Goal: Information Seeking & Learning: Learn about a topic

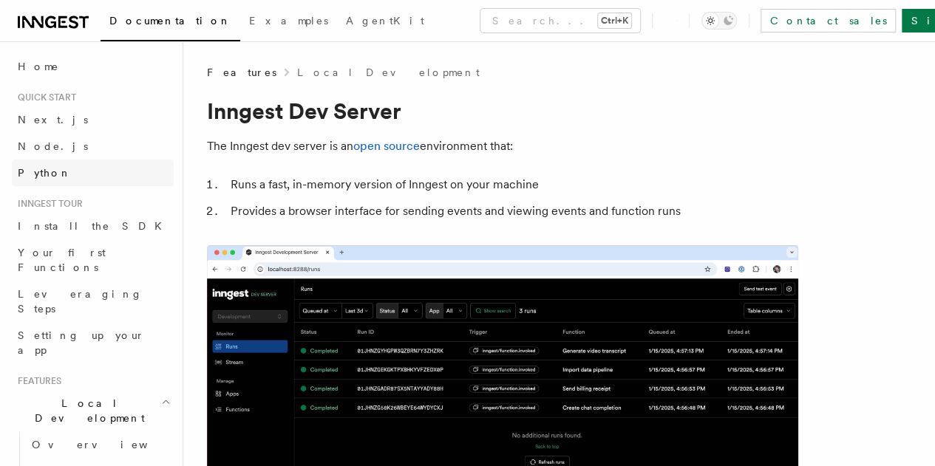
click at [99, 174] on link "Python" at bounding box center [93, 173] width 162 height 27
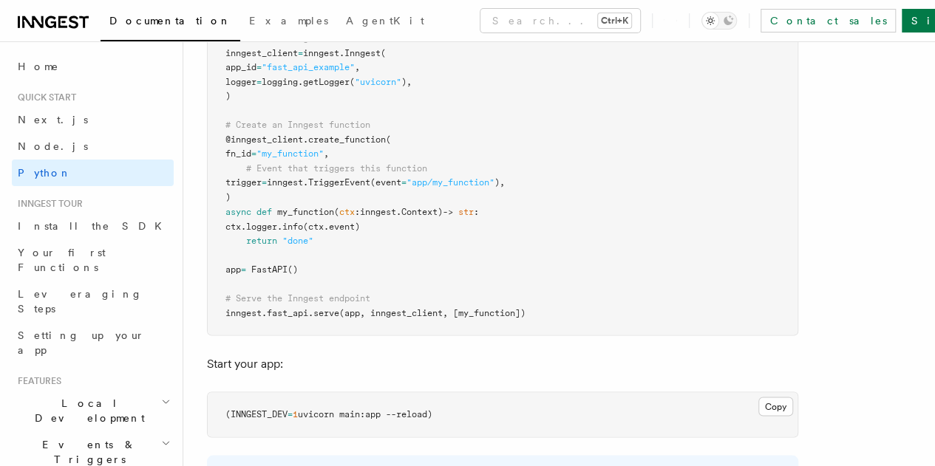
scroll to position [1189, 0]
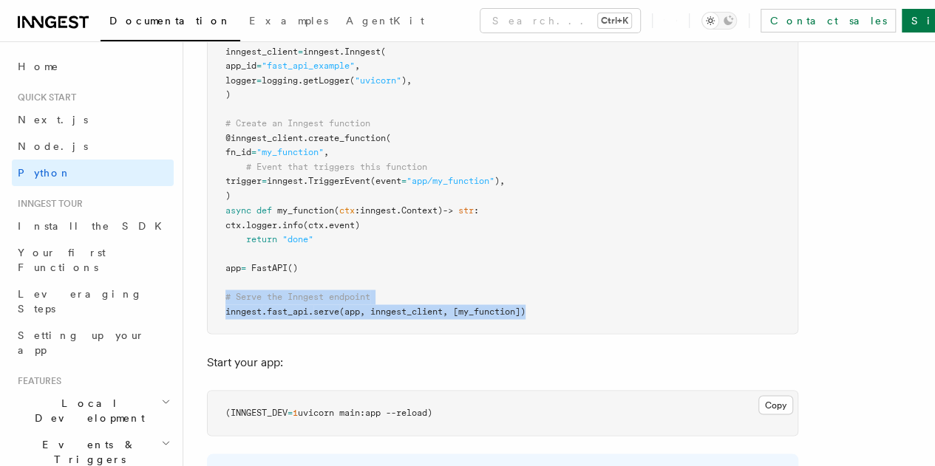
drag, startPoint x: 219, startPoint y: 293, endPoint x: 584, endPoint y: 313, distance: 366.3
click at [584, 313] on pre "import logging from fastapi import FastAPI import inngest import inngest . fast…" at bounding box center [503, 139] width 590 height 390
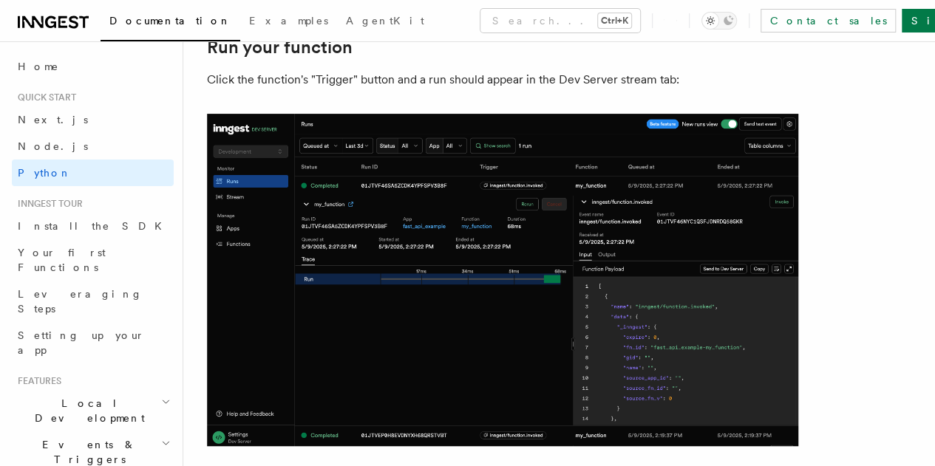
scroll to position [2988, 0]
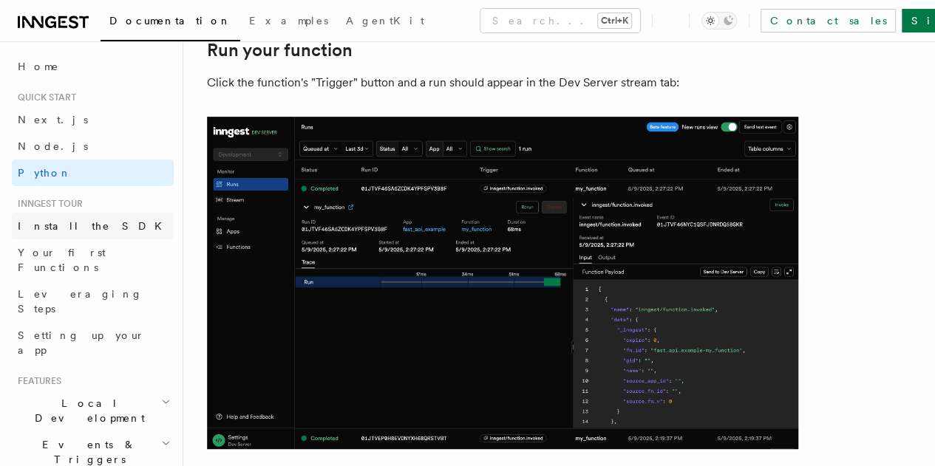
click at [89, 221] on link "Install the SDK" at bounding box center [93, 226] width 162 height 27
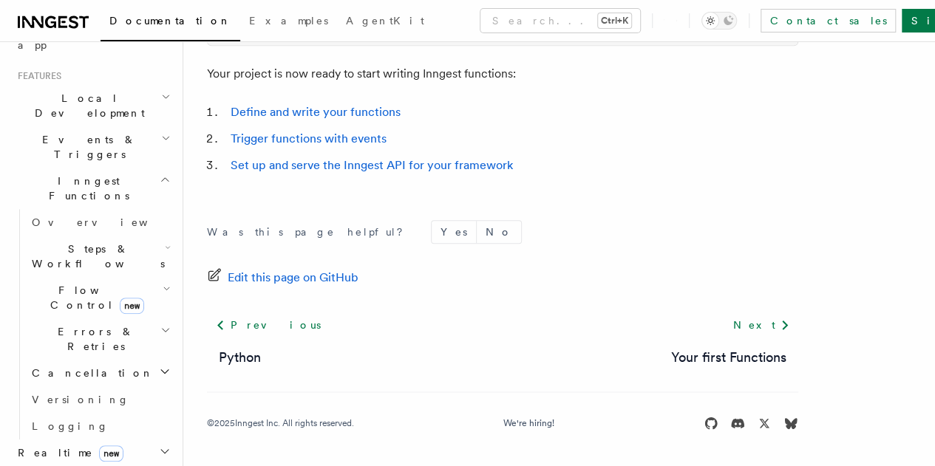
scroll to position [303, 0]
click at [64, 327] on span "Errors & Retries" at bounding box center [93, 342] width 134 height 30
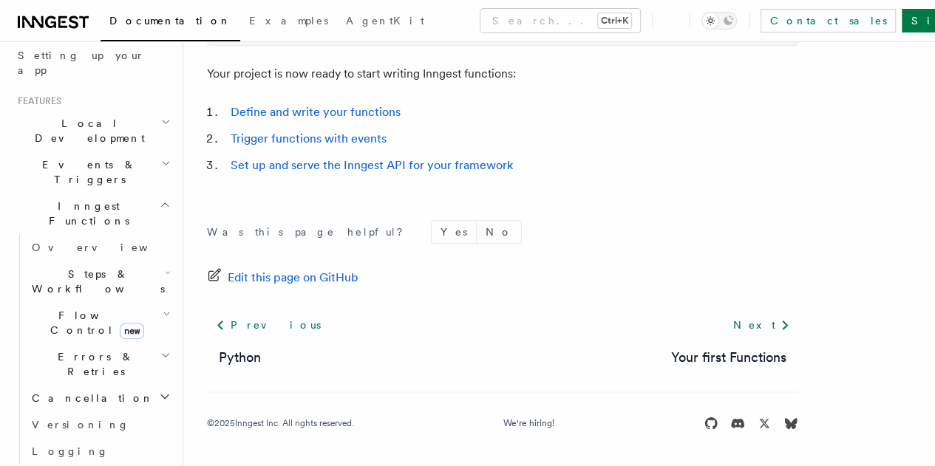
click at [62, 385] on h2 "Cancellation" at bounding box center [100, 398] width 148 height 27
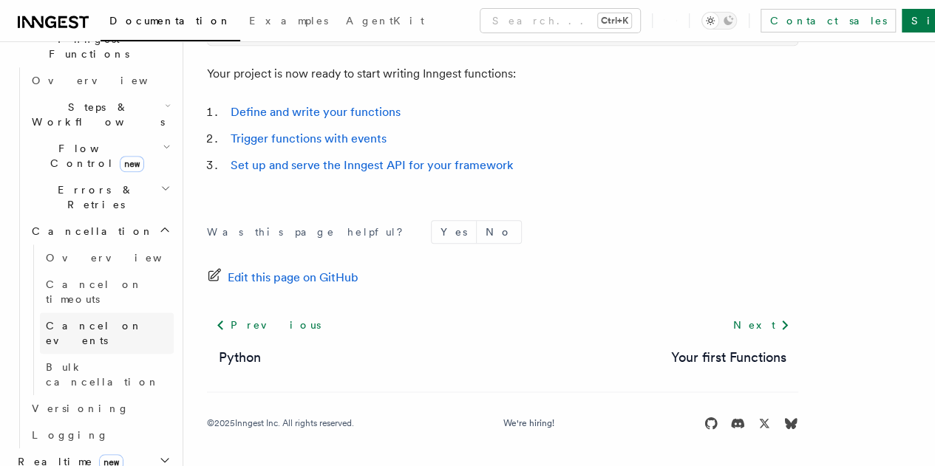
scroll to position [448, 0]
click at [95, 395] on link "Versioning" at bounding box center [100, 408] width 148 height 27
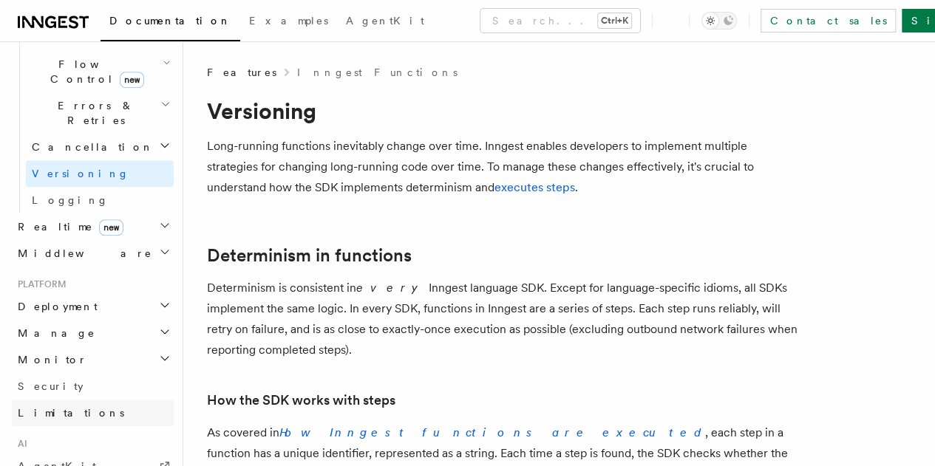
scroll to position [532, 0]
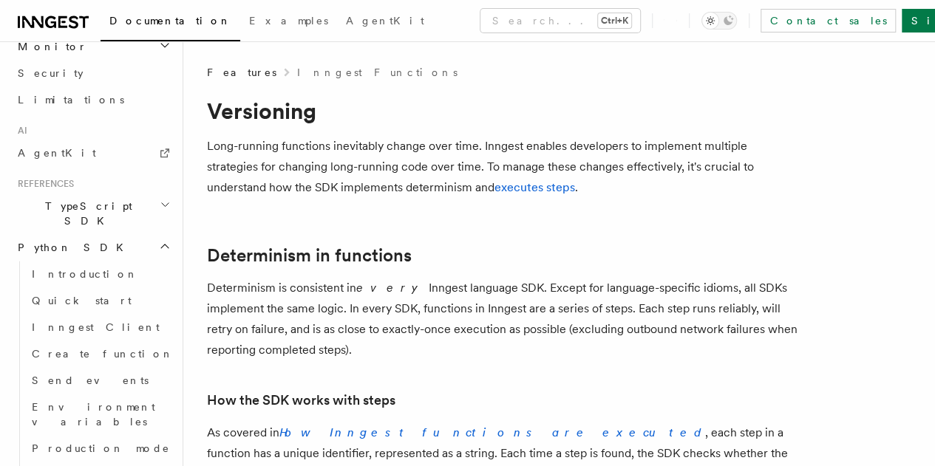
scroll to position [846, 0]
click at [106, 259] on link "Introduction" at bounding box center [100, 272] width 148 height 27
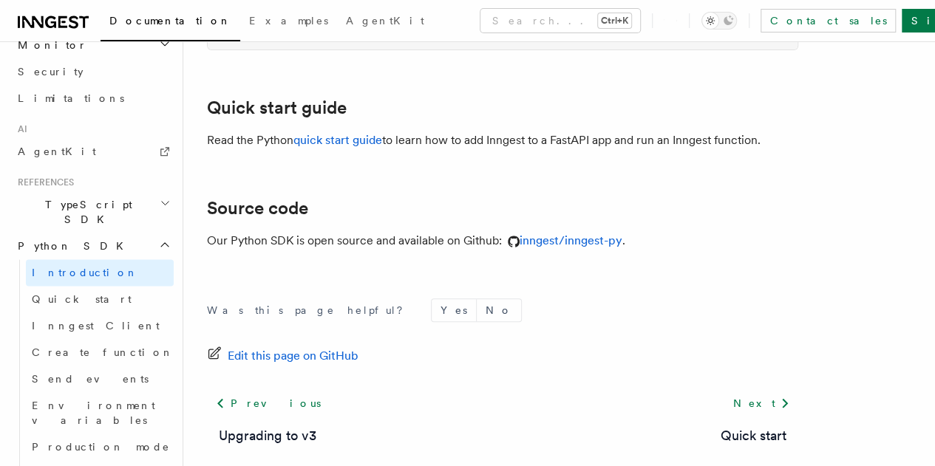
scroll to position [267, 0]
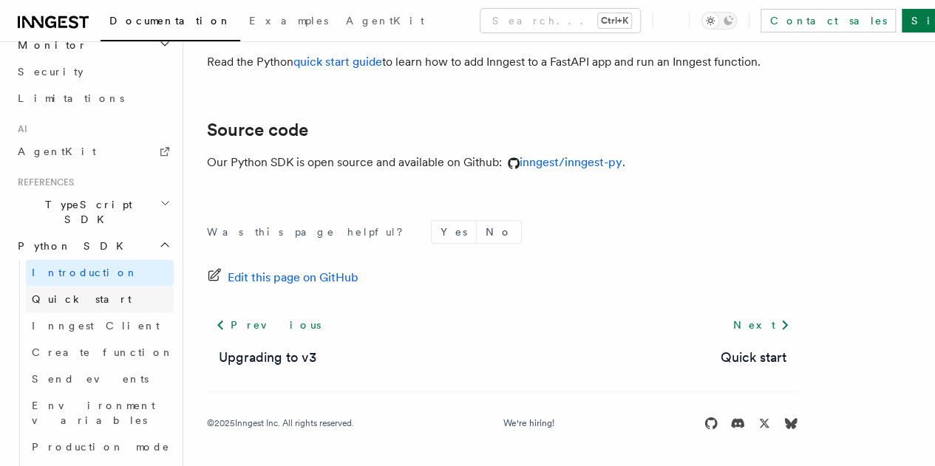
click at [89, 286] on link "Quick start" at bounding box center [100, 299] width 148 height 27
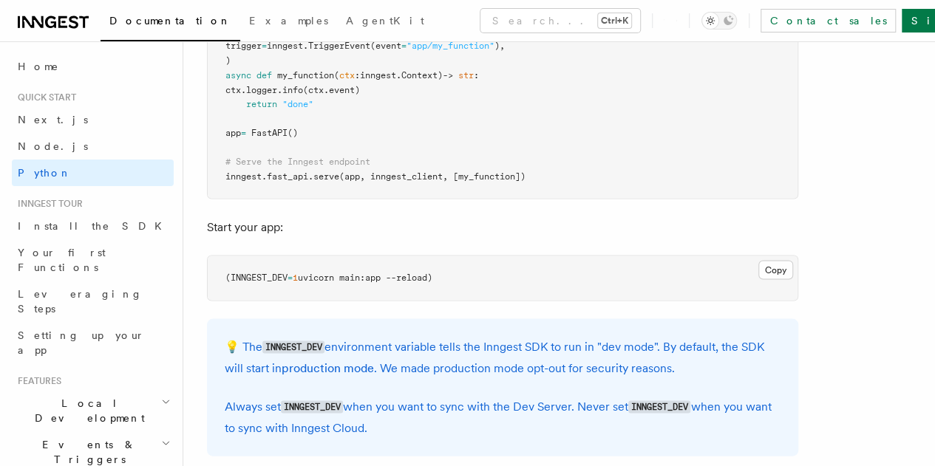
scroll to position [1337, 0]
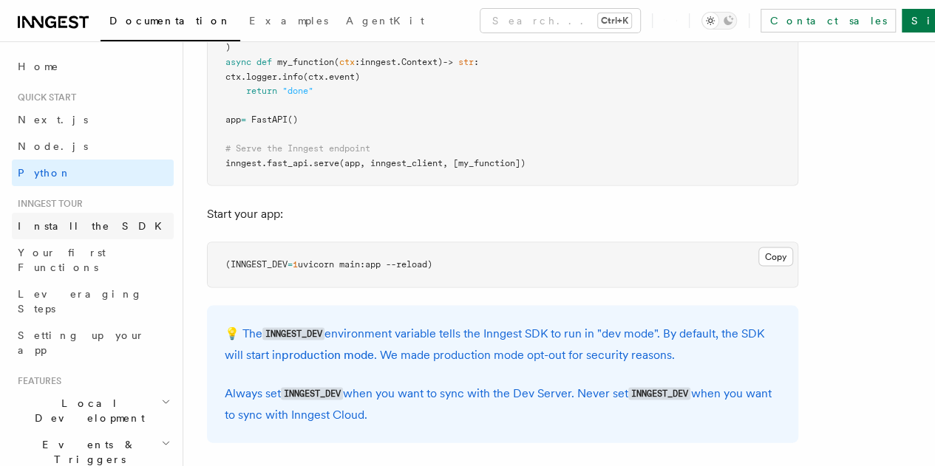
click at [99, 221] on link "Install the SDK" at bounding box center [93, 226] width 162 height 27
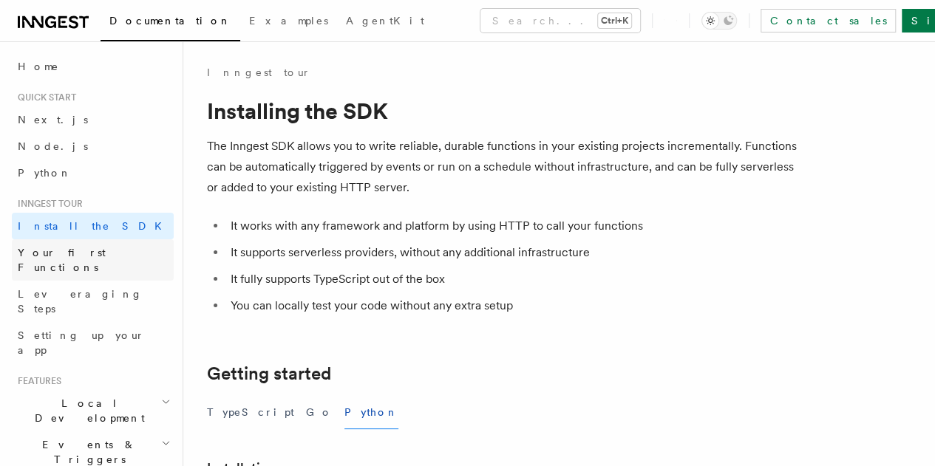
click at [95, 248] on span "Your first Functions" at bounding box center [62, 260] width 88 height 27
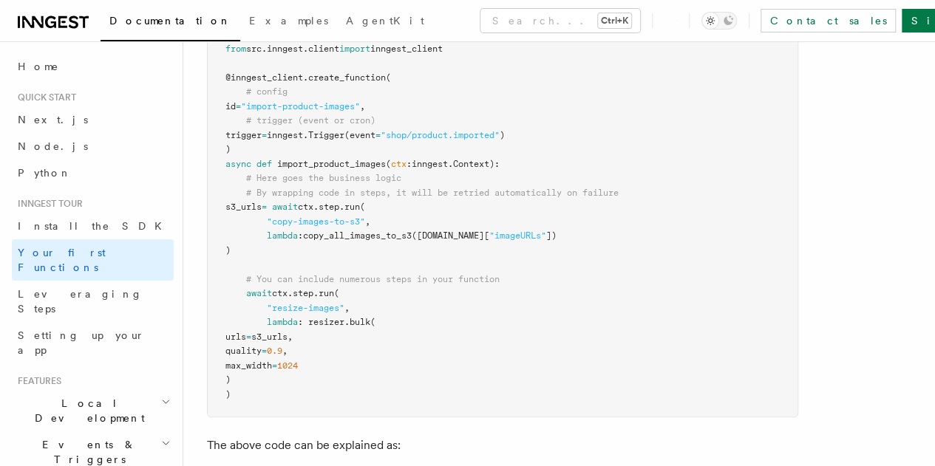
scroll to position [591, 0]
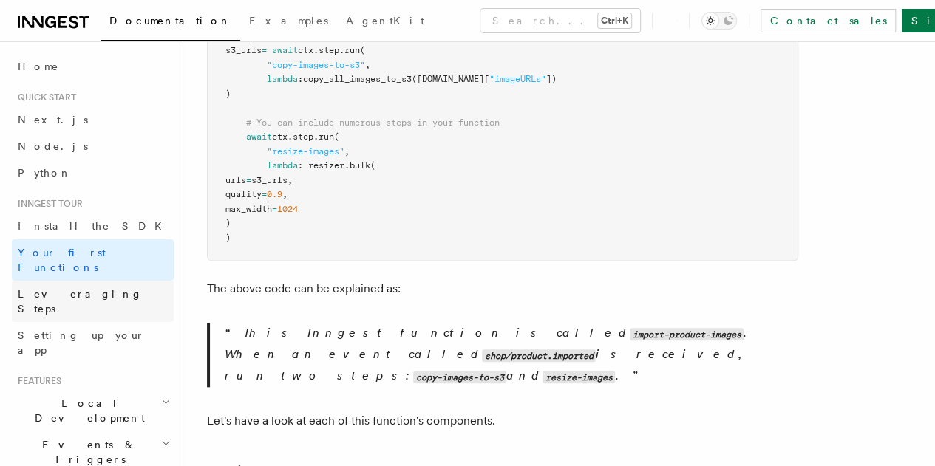
click at [92, 288] on span "Leveraging Steps" at bounding box center [80, 301] width 125 height 27
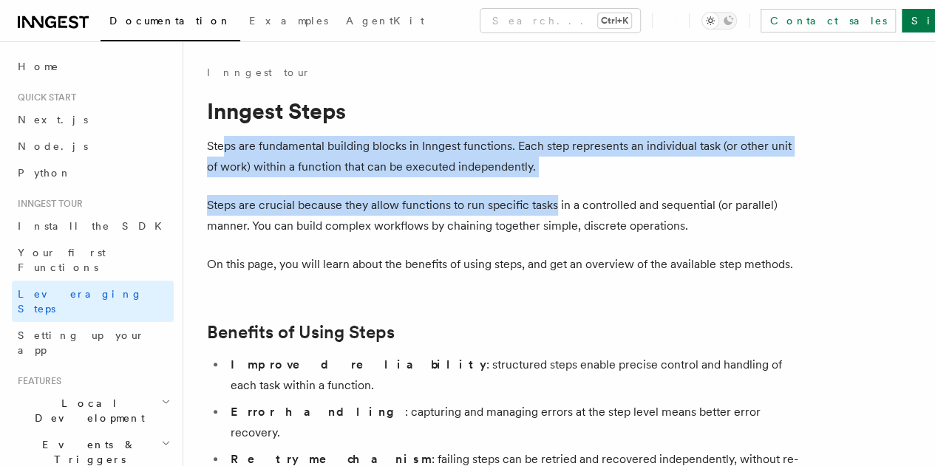
drag, startPoint x: 226, startPoint y: 150, endPoint x: 554, endPoint y: 180, distance: 329.5
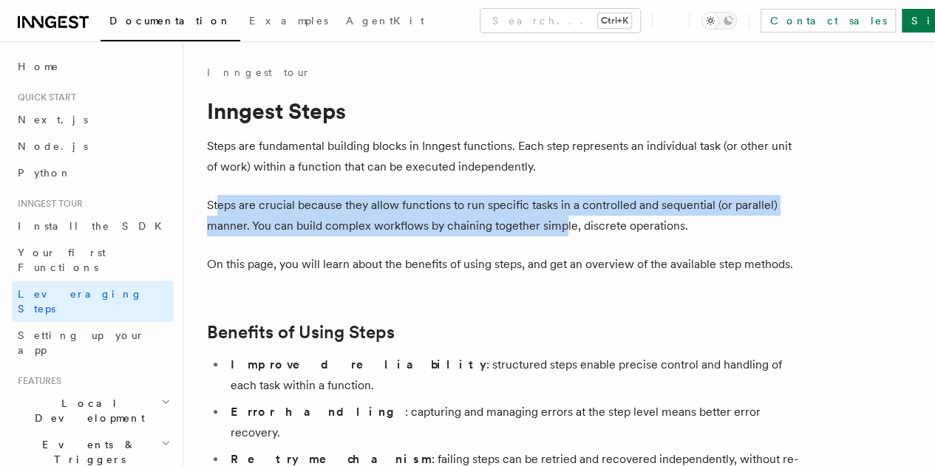
drag, startPoint x: 219, startPoint y: 203, endPoint x: 604, endPoint y: 231, distance: 386.7
click at [604, 231] on p "Steps are crucial because they allow functions to run specific tasks in a contr…" at bounding box center [502, 215] width 591 height 41
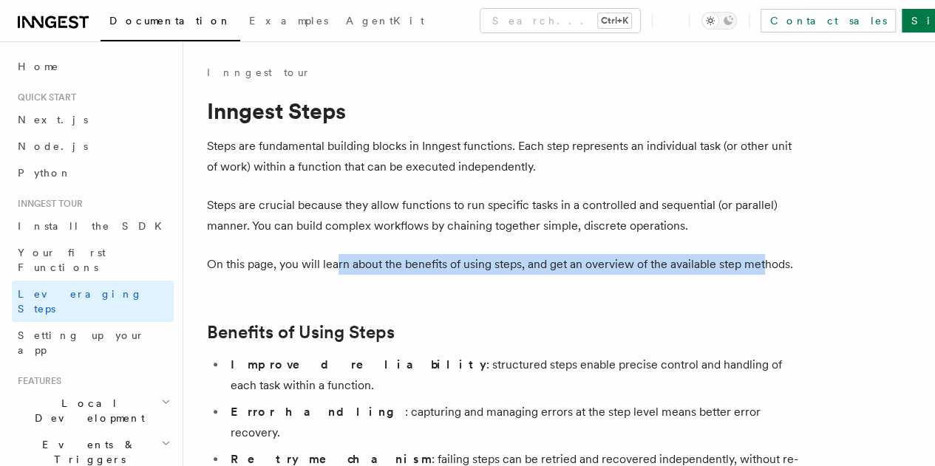
drag, startPoint x: 228, startPoint y: 277, endPoint x: 335, endPoint y: 267, distance: 107.6
click at [335, 267] on p "On this page, you will learn about the benefits of using steps, and get an over…" at bounding box center [502, 264] width 591 height 21
drag, startPoint x: 361, startPoint y: 265, endPoint x: 667, endPoint y: 276, distance: 306.1
click at [667, 275] on p "On this page, you will learn about the benefits of using steps, and get an over…" at bounding box center [502, 264] width 591 height 21
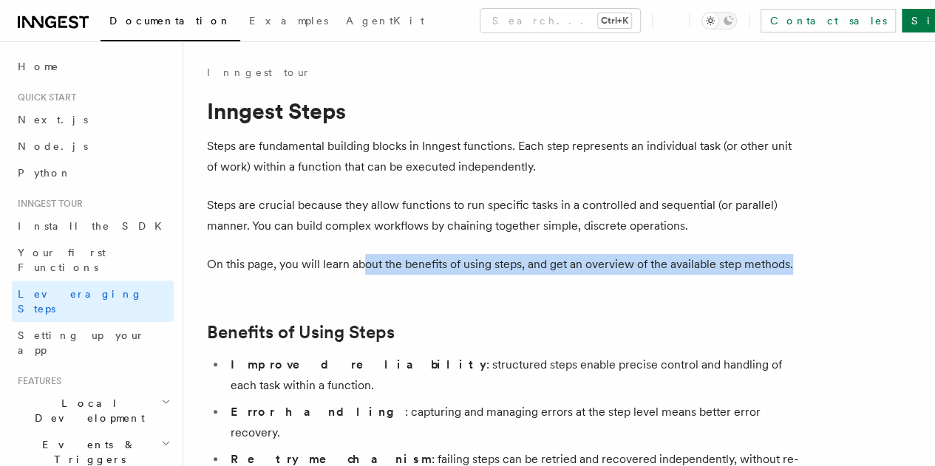
click at [667, 275] on p "On this page, you will learn about the benefits of using steps, and get an over…" at bounding box center [502, 264] width 591 height 21
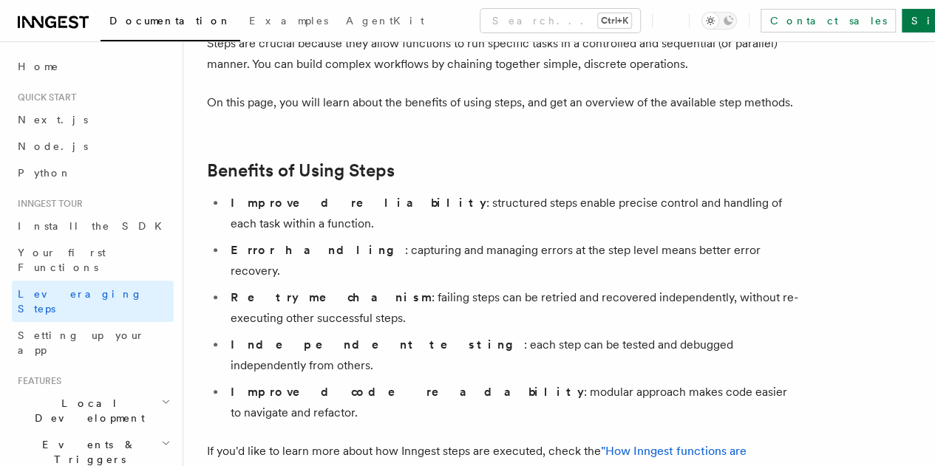
scroll to position [163, 0]
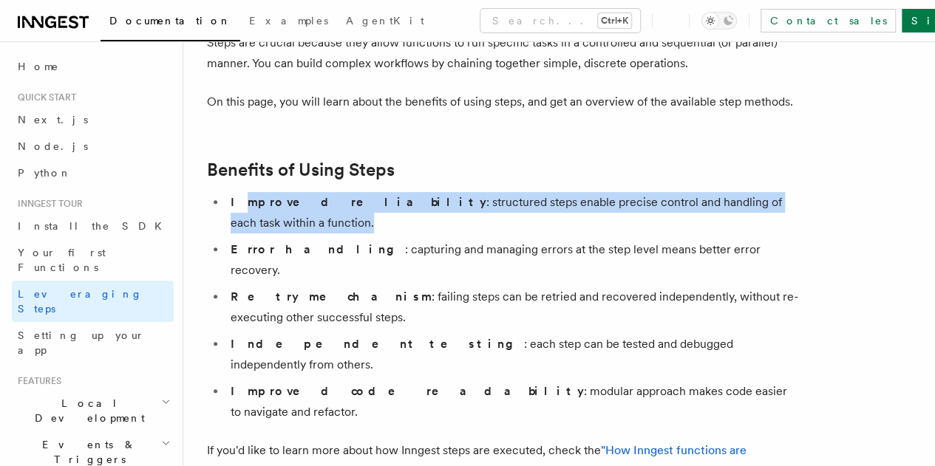
drag, startPoint x: 232, startPoint y: 222, endPoint x: 625, endPoint y: 243, distance: 393.7
click at [625, 234] on li "Improved reliability : structured steps enable precise control and handling of …" at bounding box center [512, 212] width 572 height 41
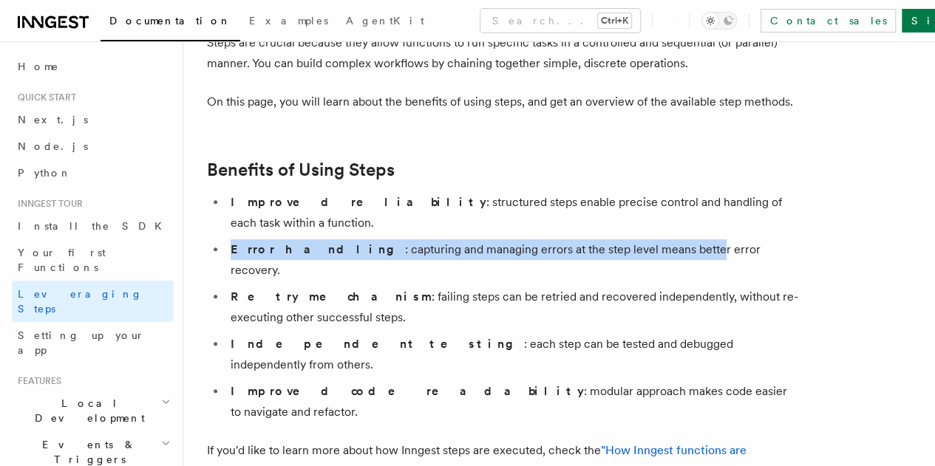
drag, startPoint x: 233, startPoint y: 274, endPoint x: 627, endPoint y: 259, distance: 394.2
click at [627, 259] on ul "Improved reliability : structured steps enable precise control and handling of …" at bounding box center [502, 307] width 591 height 231
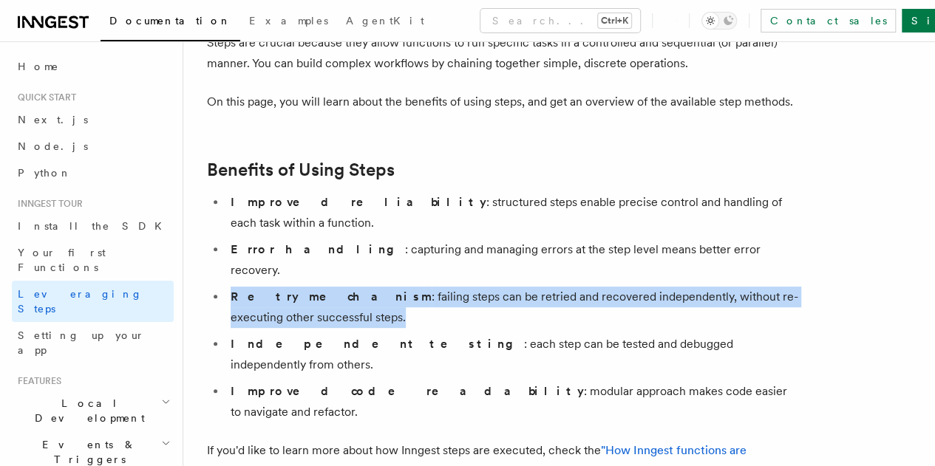
drag, startPoint x: 234, startPoint y: 303, endPoint x: 644, endPoint y: 305, distance: 410.9
click at [644, 305] on li "Retry mechanism : failing steps can be retried and recovered independently, wit…" at bounding box center [512, 307] width 572 height 41
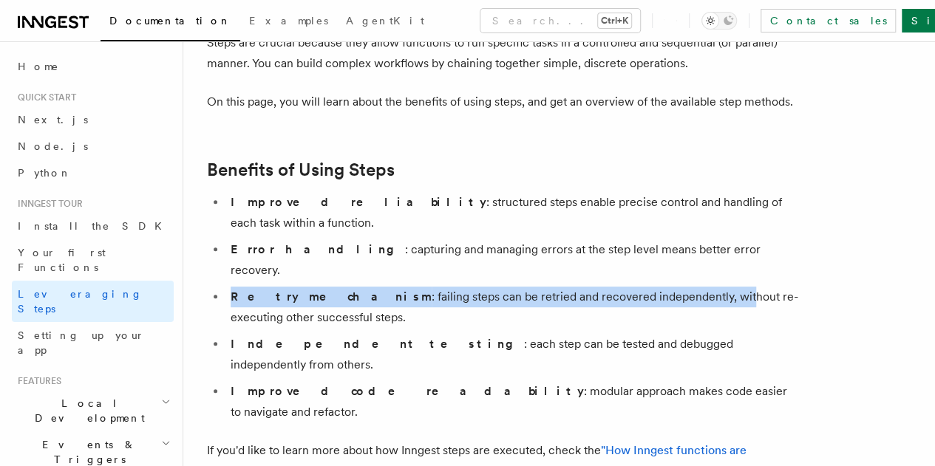
click at [644, 305] on li "Retry mechanism : failing steps can be retried and recovered independently, wit…" at bounding box center [512, 307] width 572 height 41
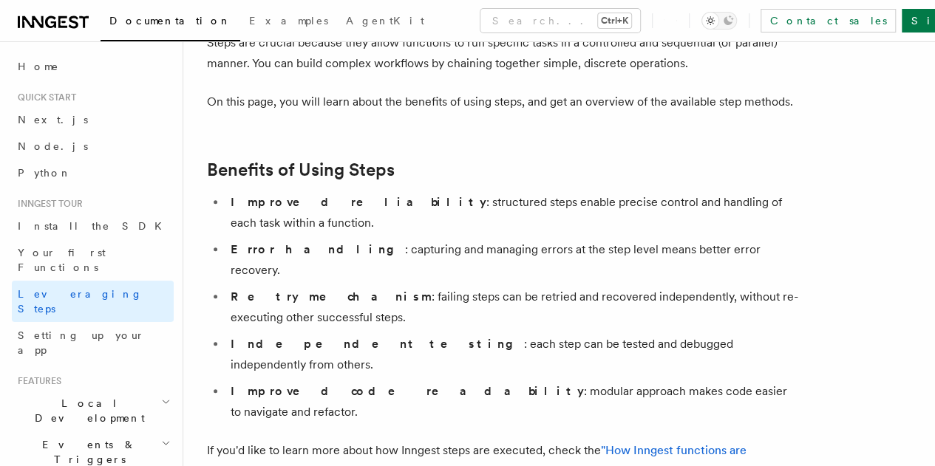
scroll to position [271, 0]
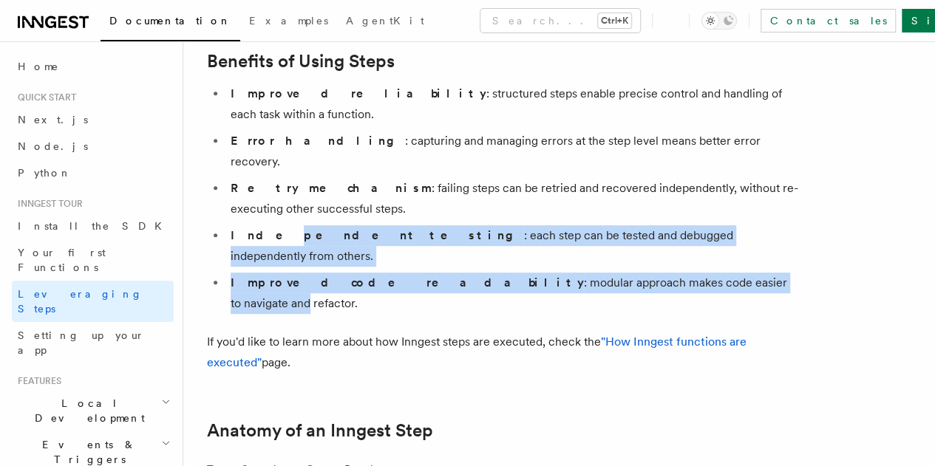
drag, startPoint x: 251, startPoint y: 236, endPoint x: 652, endPoint y: 245, distance: 400.6
click at [652, 245] on li "Independent testing : each step can be tested and debugged independently from o…" at bounding box center [512, 245] width 572 height 41
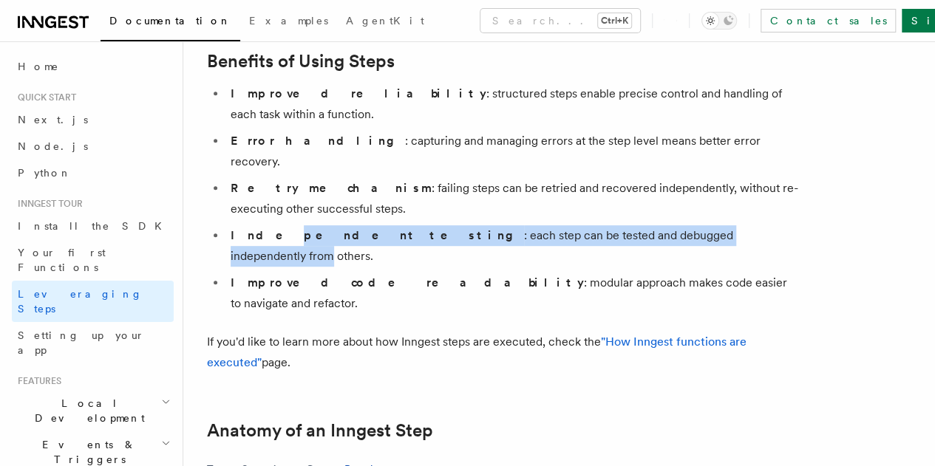
click at [652, 245] on li "Independent testing : each step can be tested and debugged independently from o…" at bounding box center [512, 245] width 572 height 41
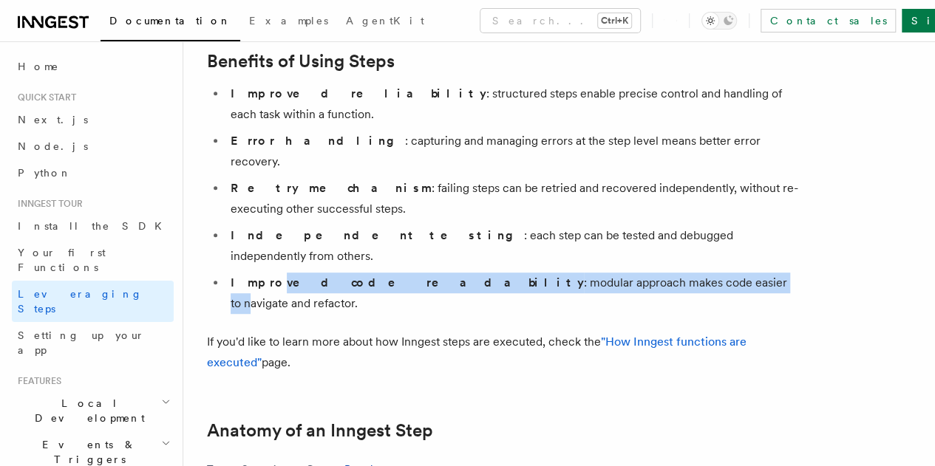
drag, startPoint x: 260, startPoint y: 259, endPoint x: 597, endPoint y: 248, distance: 337.1
click at [597, 248] on ul "Improved reliability : structured steps enable precise control and handling of …" at bounding box center [502, 198] width 591 height 231
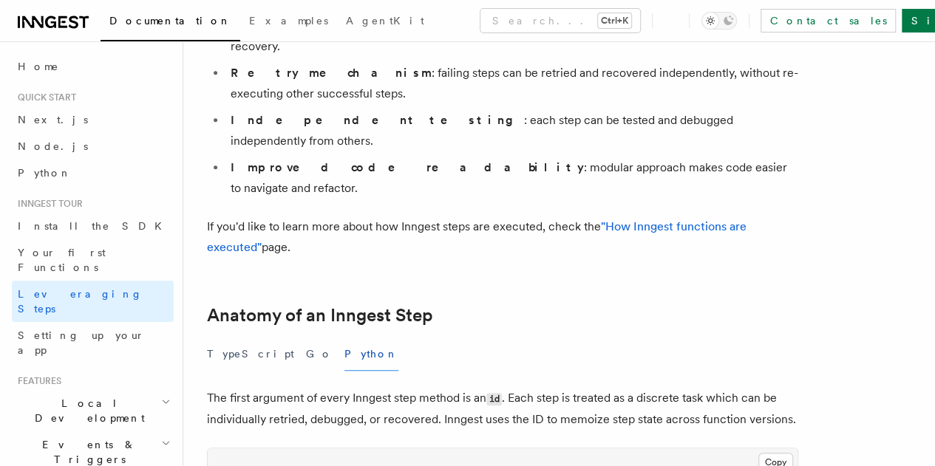
scroll to position [396, 0]
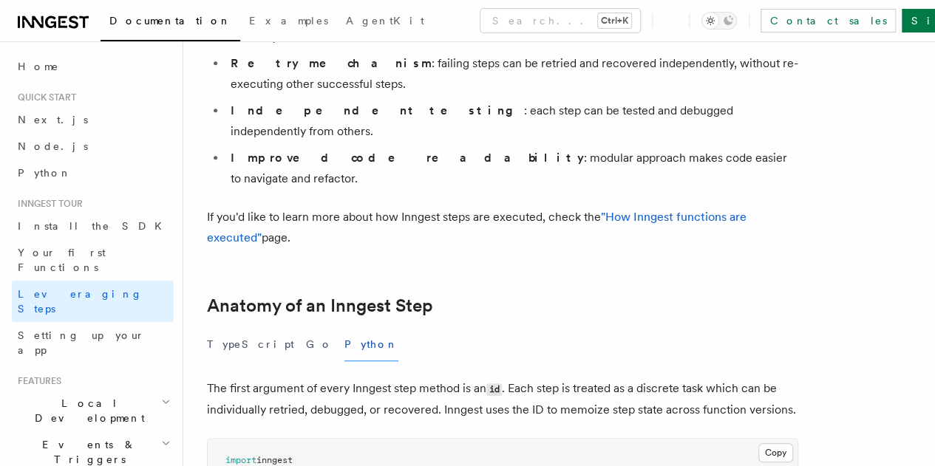
click at [355, 207] on p "If you'd like to learn more about how Inngest steps are executed, check the "Ho…" at bounding box center [502, 227] width 591 height 41
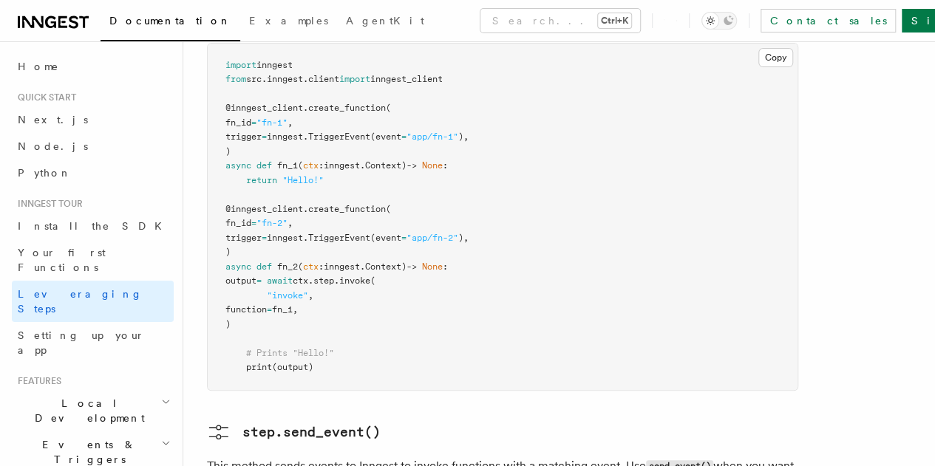
scroll to position [3012, 0]
click at [104, 322] on link "Setting up your app" at bounding box center [93, 342] width 162 height 41
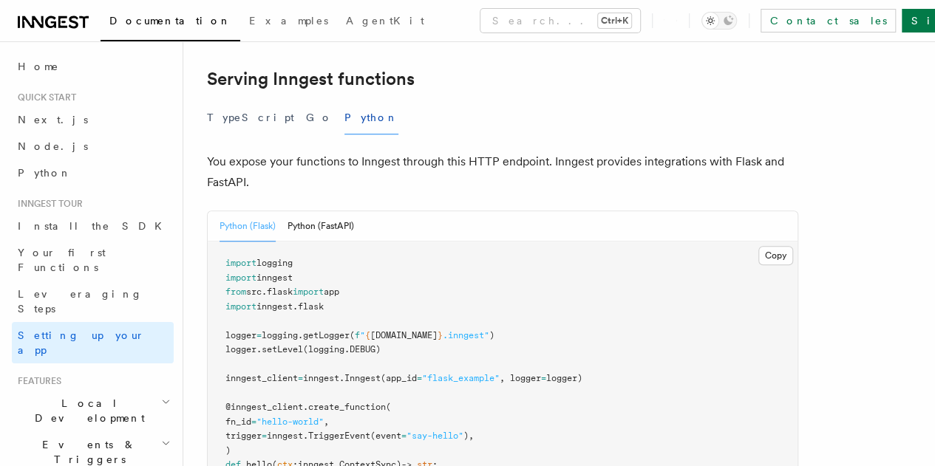
scroll to position [529, 0]
click at [306, 211] on button "Python (FastAPI)" at bounding box center [320, 226] width 67 height 30
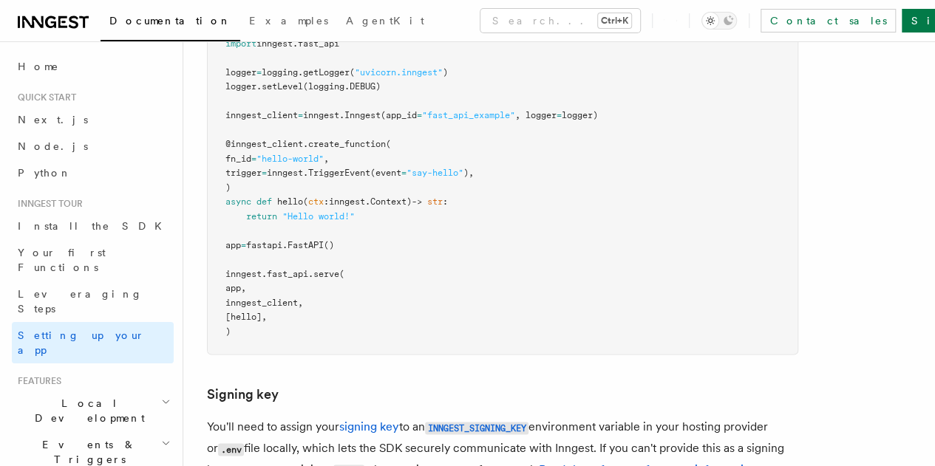
scroll to position [791, 0]
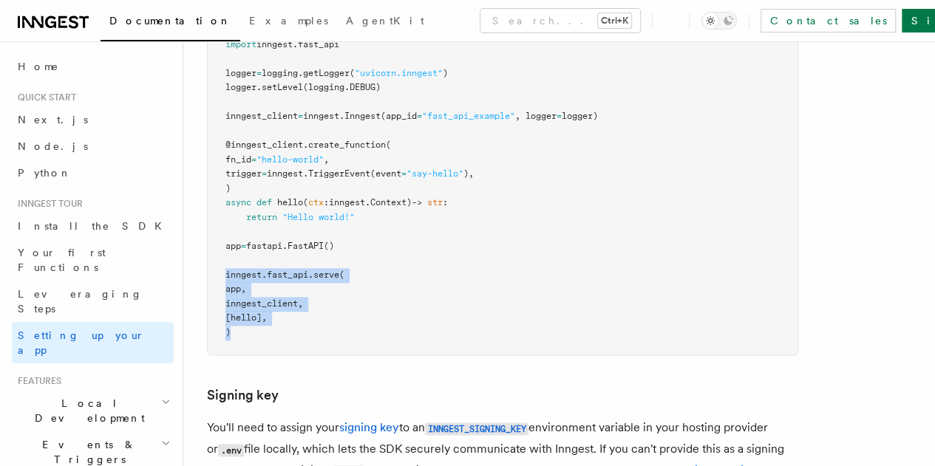
drag, startPoint x: 225, startPoint y: 226, endPoint x: 248, endPoint y: 282, distance: 60.3
click at [248, 282] on pre "import logging import inngest import fastapi import inngest . fast_api logger =…" at bounding box center [503, 166] width 590 height 375
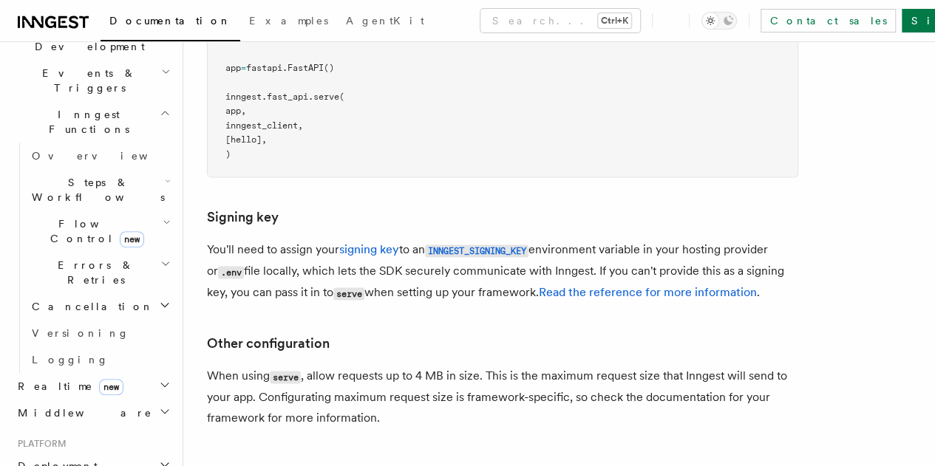
scroll to position [1068, 0]
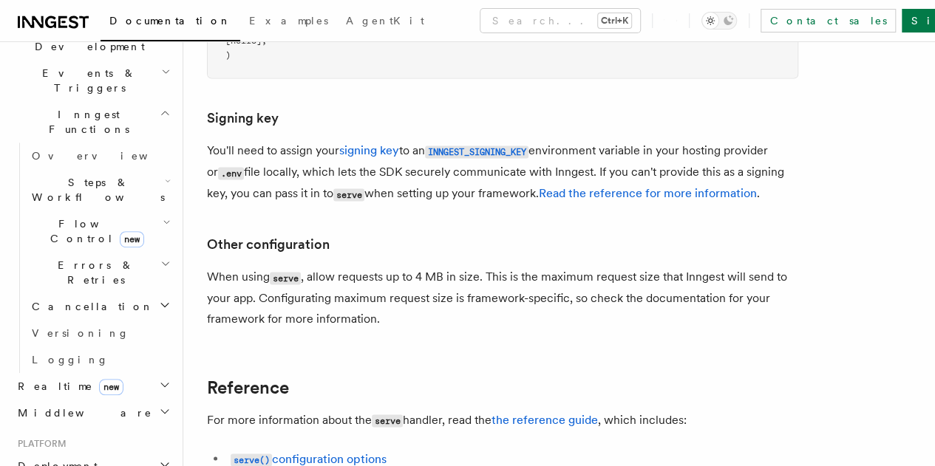
click at [517, 267] on p "When using serve , allow requests up to 4 MB in size. This is the maximum reque…" at bounding box center [502, 298] width 591 height 63
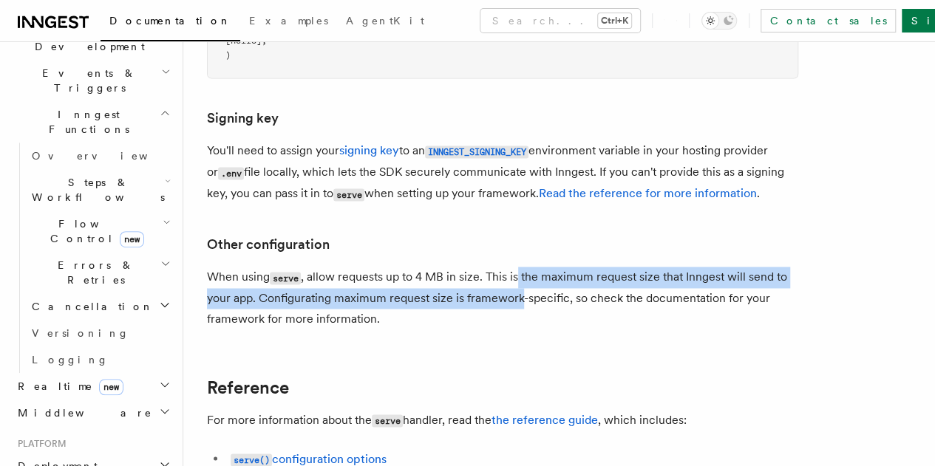
drag, startPoint x: 517, startPoint y: 242, endPoint x: 551, endPoint y: 256, distance: 37.1
click at [551, 267] on p "When using serve , allow requests up to 4 MB in size. This is the maximum reque…" at bounding box center [502, 298] width 591 height 63
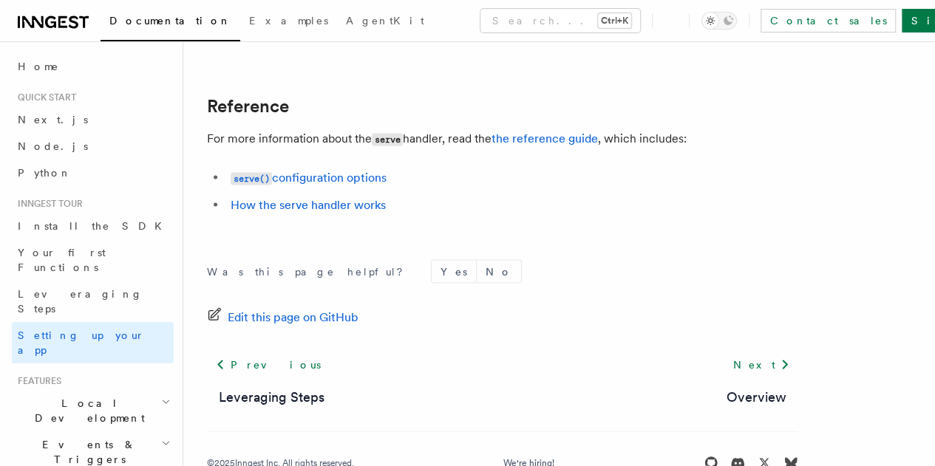
scroll to position [1350, 0]
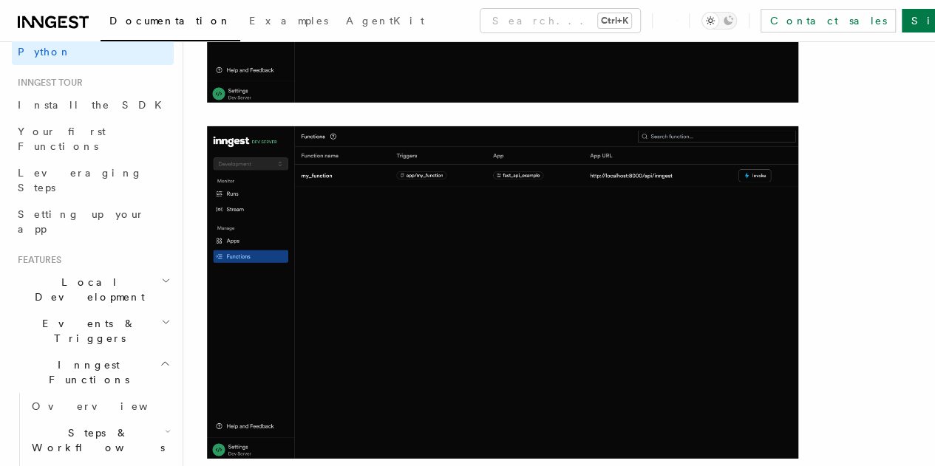
scroll to position [120, 0]
click at [117, 270] on h2 "Local Development" at bounding box center [93, 290] width 162 height 41
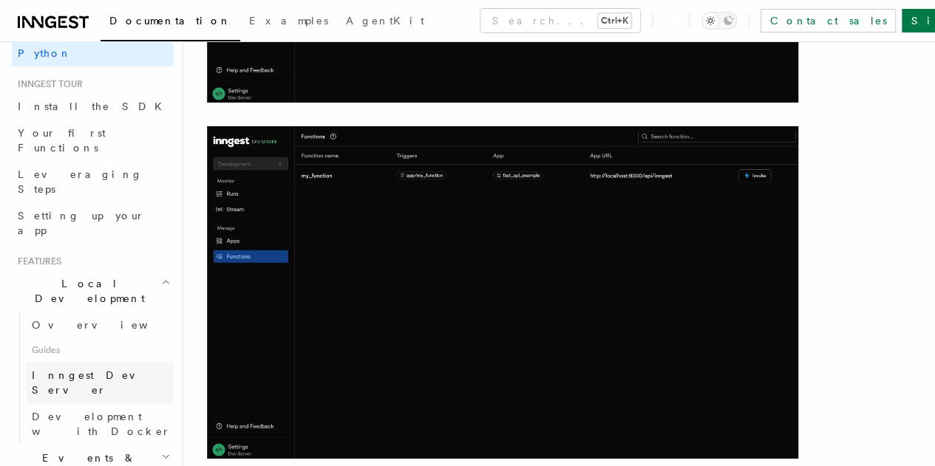
click at [104, 368] on span "Inngest Dev Server" at bounding box center [103, 383] width 142 height 30
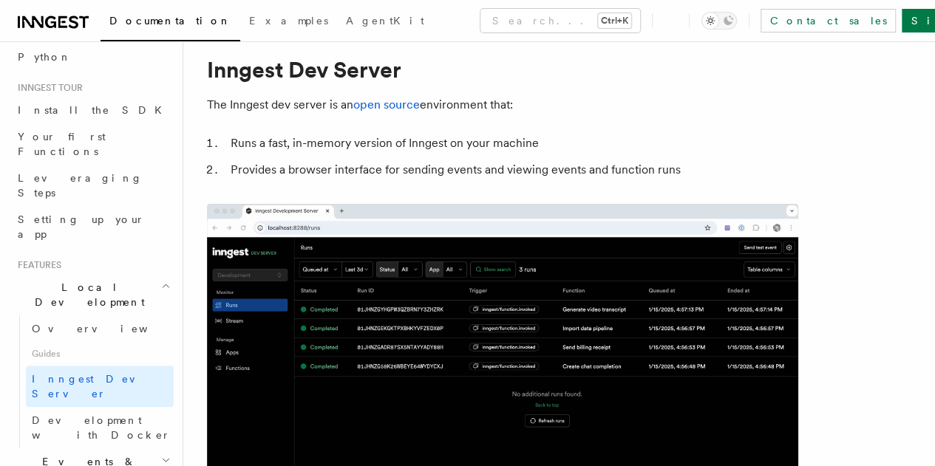
scroll to position [9, 0]
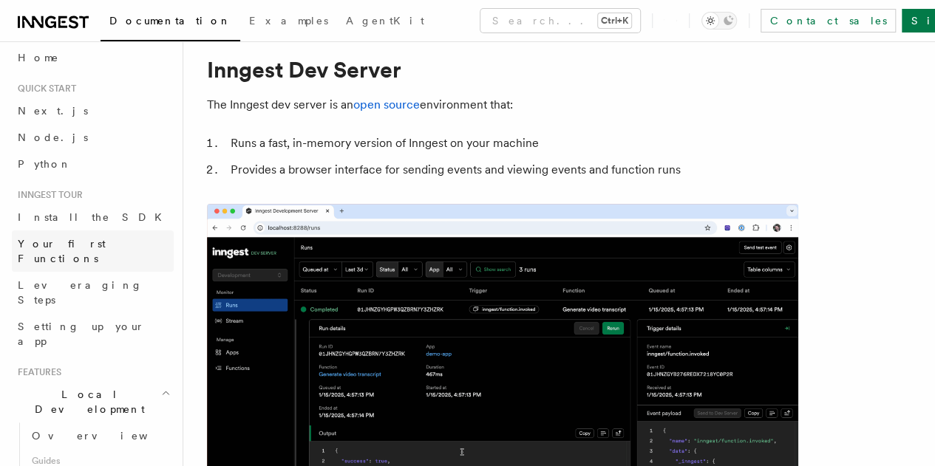
click at [93, 256] on link "Your first Functions" at bounding box center [93, 251] width 162 height 41
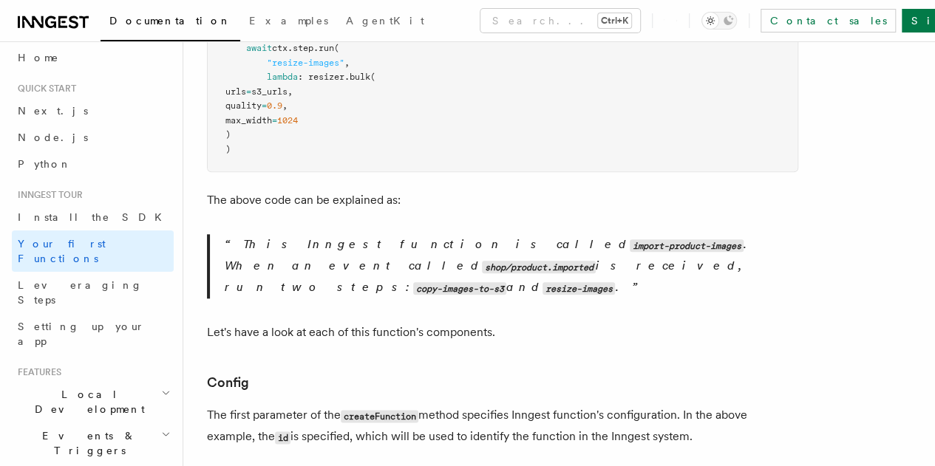
scroll to position [681, 0]
click at [89, 321] on span "Setting up your app" at bounding box center [81, 334] width 127 height 27
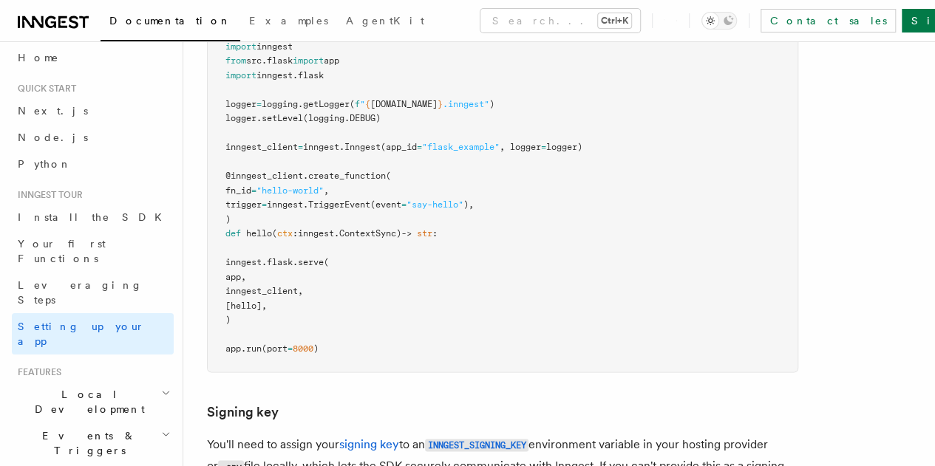
scroll to position [759, 0]
drag, startPoint x: 226, startPoint y: 208, endPoint x: 262, endPoint y: 277, distance: 77.3
click at [262, 277] on pre "import logging import inngest from src . flask import app import inngest . flas…" at bounding box center [503, 191] width 590 height 361
copy code "inngest . flask . serve ( app, inngest_client, [hello], )"
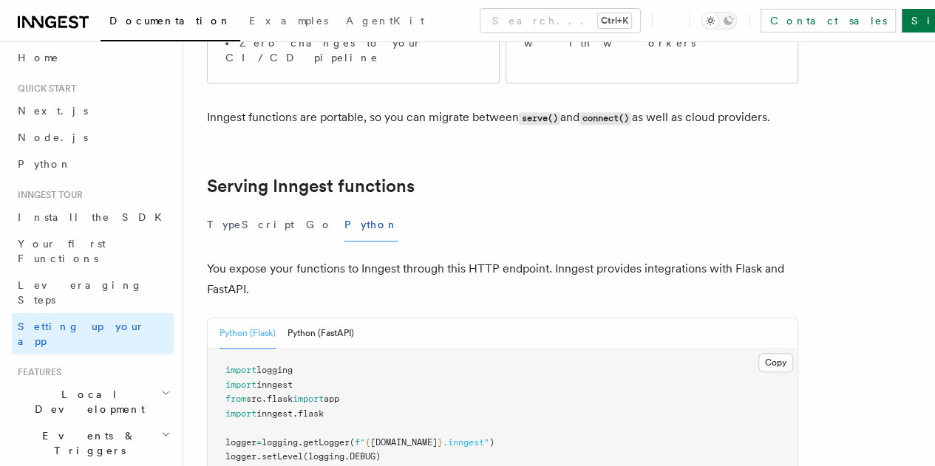
scroll to position [418, 0]
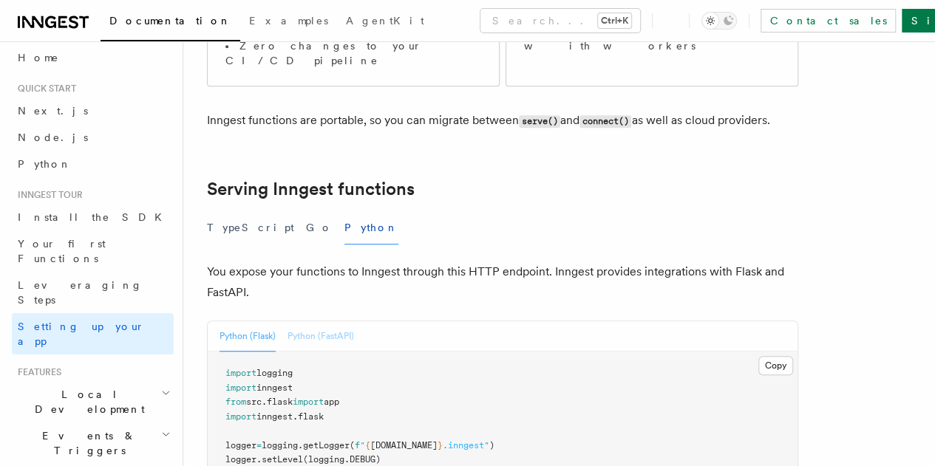
click at [312, 321] on button "Python (FastAPI)" at bounding box center [320, 336] width 67 height 30
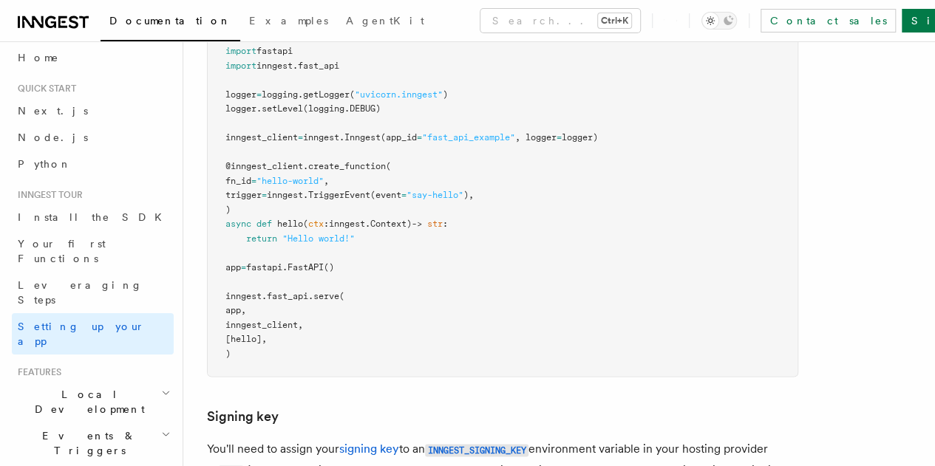
scroll to position [768, 0]
click at [284, 292] on span "fast_api" at bounding box center [287, 297] width 41 height 10
copy span "fast_api"
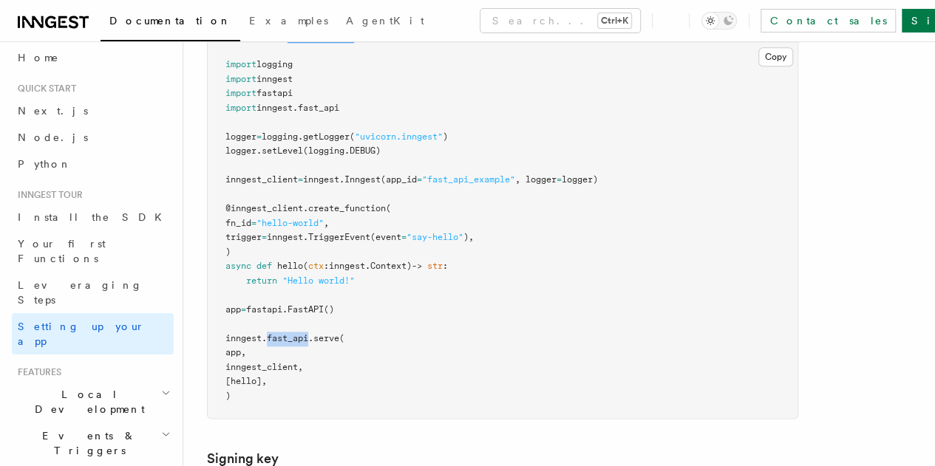
scroll to position [728, 0]
click at [249, 18] on span "Examples" at bounding box center [288, 21] width 79 height 12
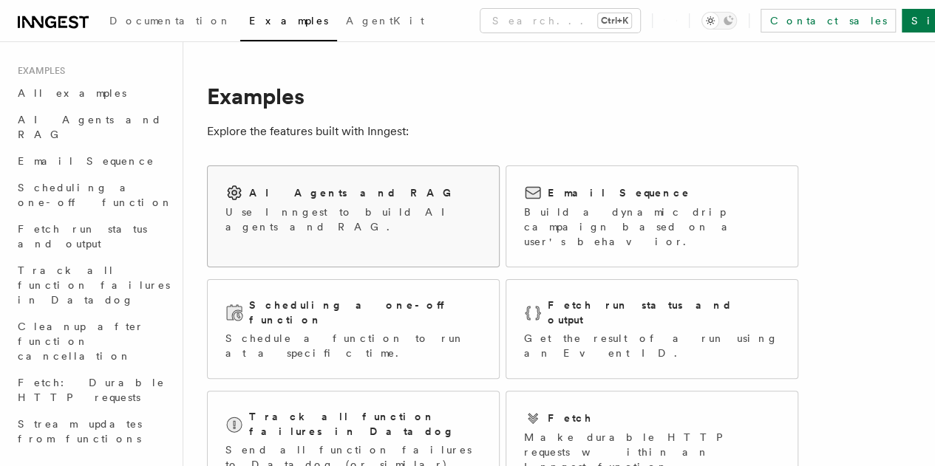
click at [380, 197] on div "AI Agents and RAG" at bounding box center [353, 193] width 256 height 18
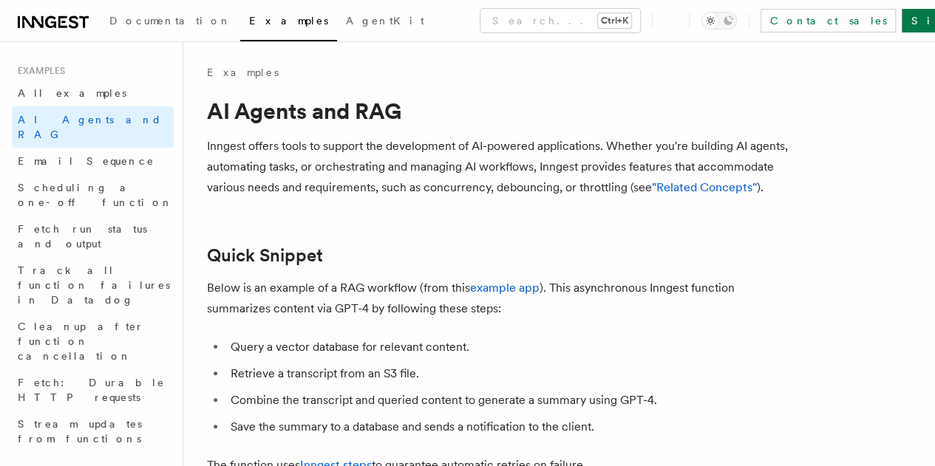
click at [249, 18] on span "Examples" at bounding box center [288, 21] width 79 height 12
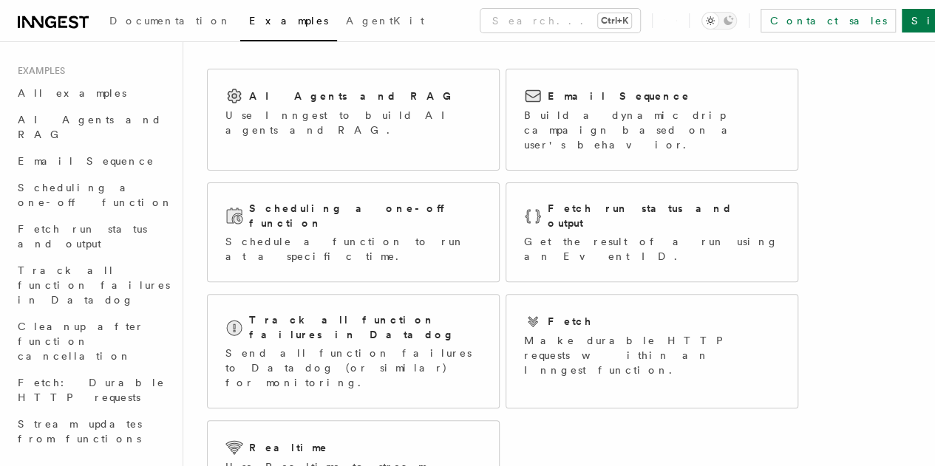
scroll to position [96, 0]
click at [677, 21] on icon at bounding box center [676, 21] width 1 height 1
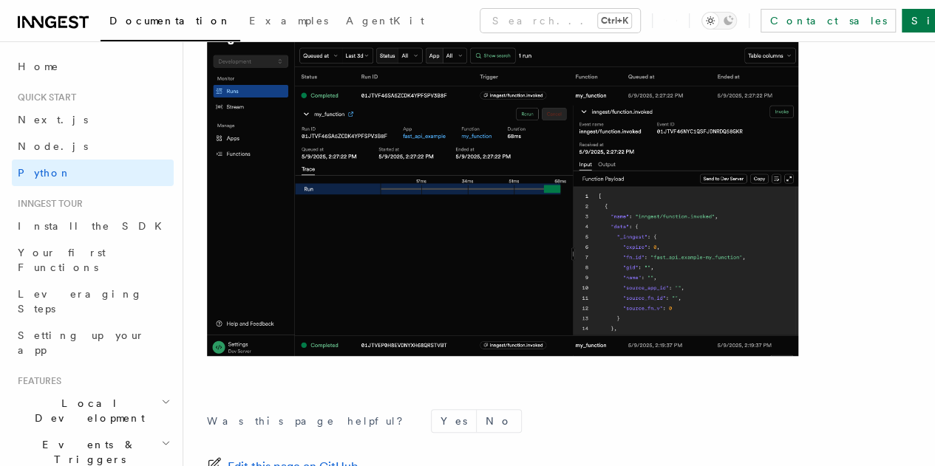
scroll to position [3177, 0]
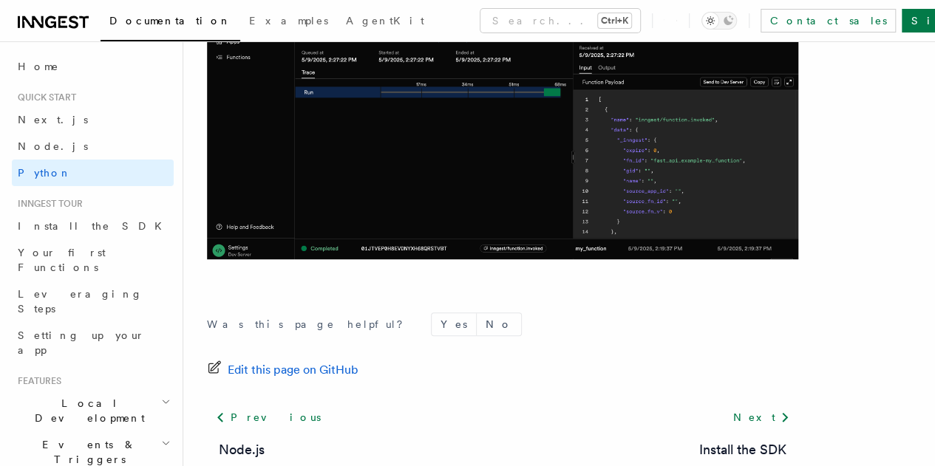
click at [677, 24] on icon at bounding box center [676, 20] width 1 height 13
